Goal: Find specific page/section: Find specific page/section

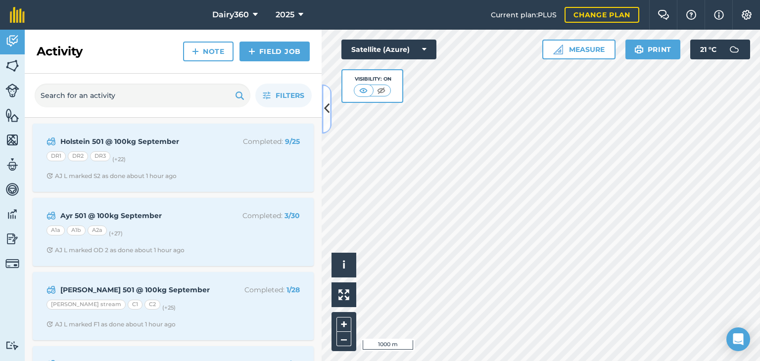
click at [328, 109] on icon at bounding box center [326, 108] width 5 height 17
